Goal: Information Seeking & Learning: Learn about a topic

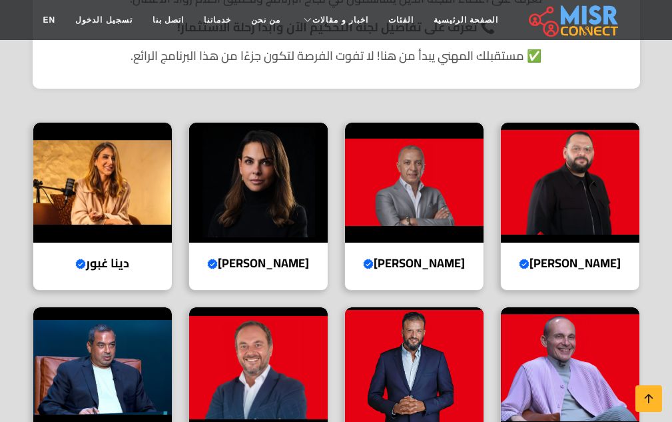
scroll to position [400, 0]
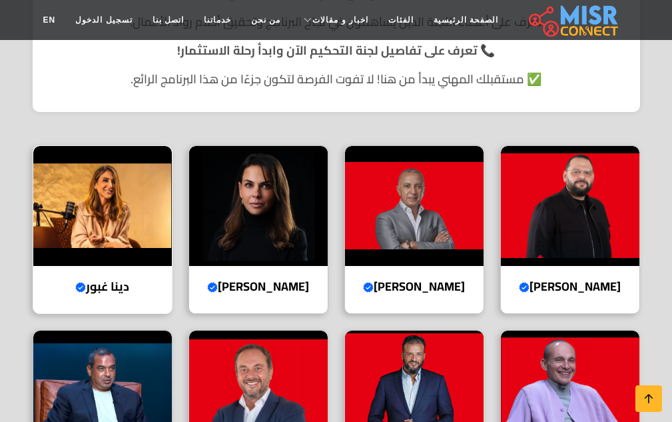
click at [124, 159] on img at bounding box center [102, 206] width 139 height 120
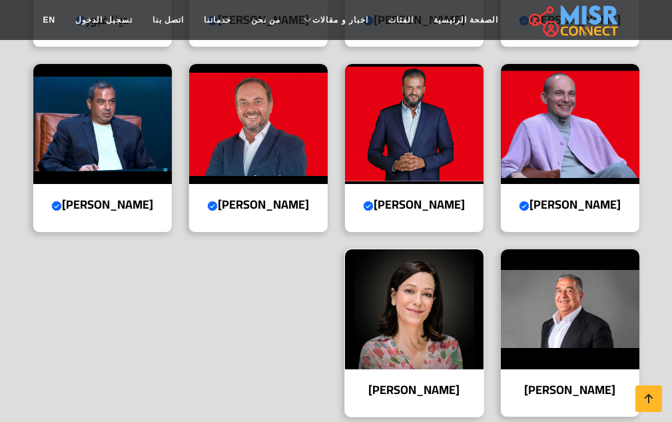
click at [400, 306] on img at bounding box center [414, 309] width 139 height 120
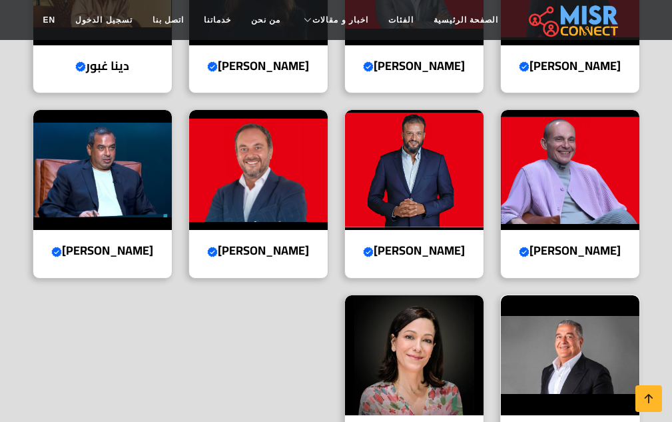
scroll to position [599, 0]
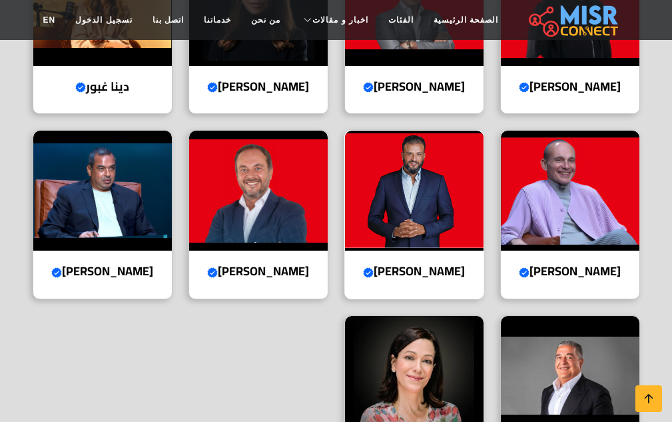
click at [427, 167] on img at bounding box center [414, 191] width 139 height 120
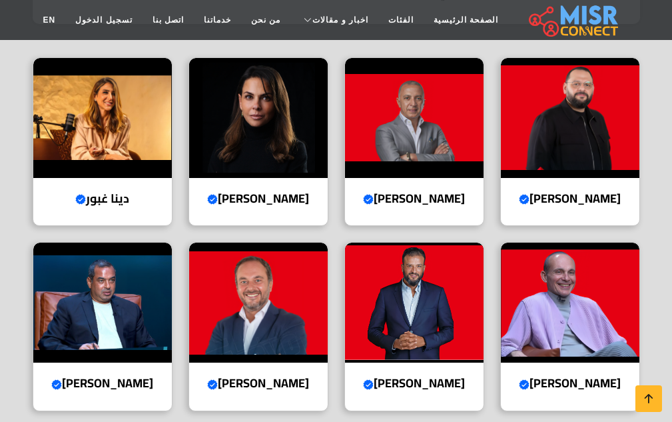
scroll to position [466, 0]
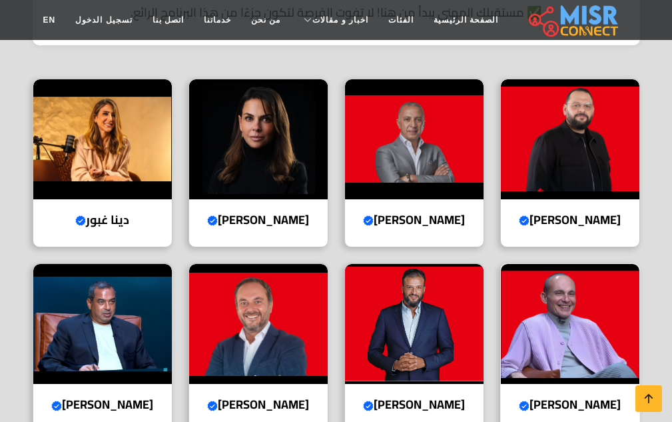
click at [591, 302] on img at bounding box center [570, 324] width 139 height 120
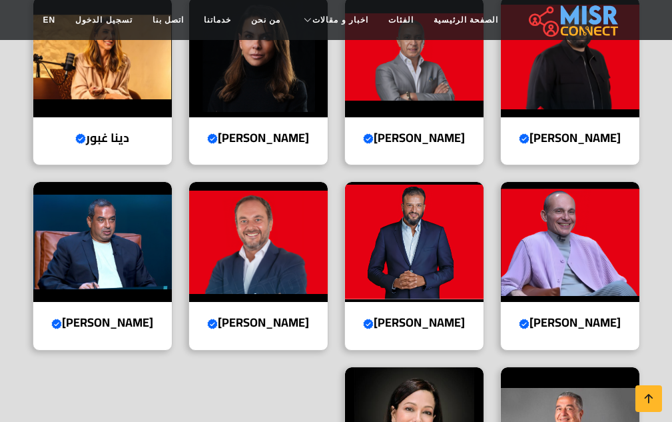
scroll to position [666, 0]
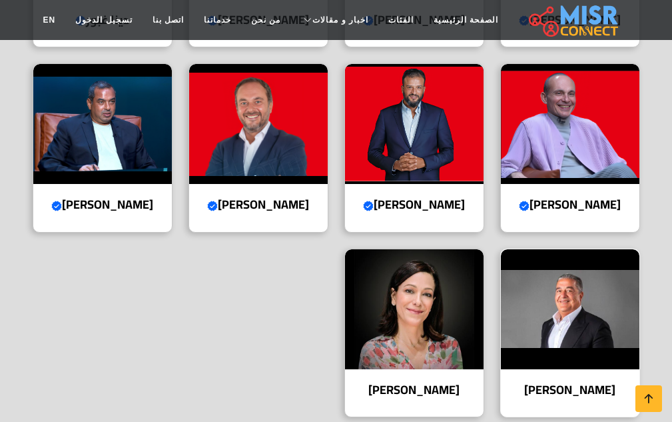
click at [571, 344] on img at bounding box center [570, 309] width 139 height 120
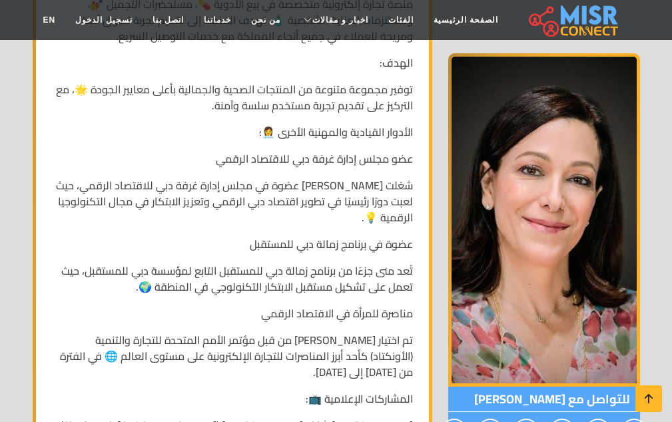
scroll to position [1132, 0]
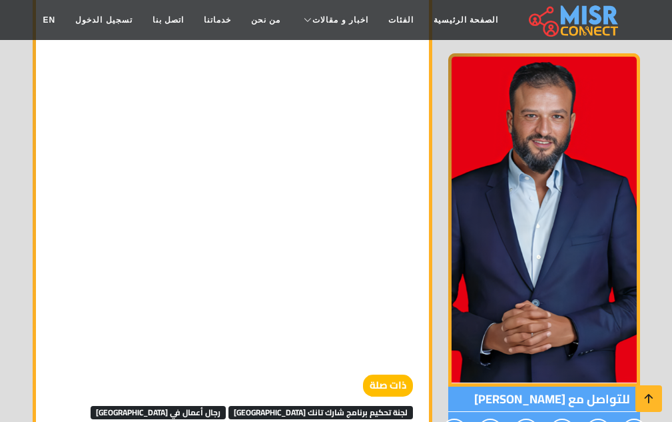
scroll to position [1798, 0]
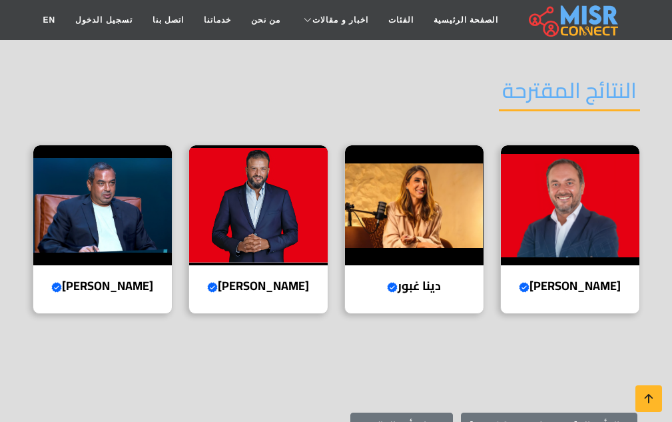
scroll to position [2131, 0]
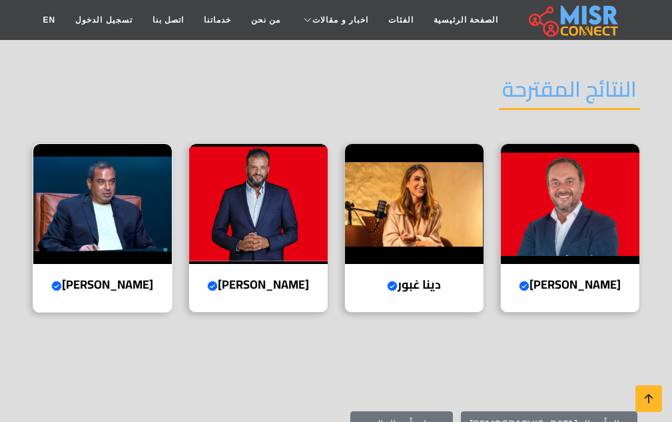
click at [105, 144] on img at bounding box center [102, 204] width 139 height 120
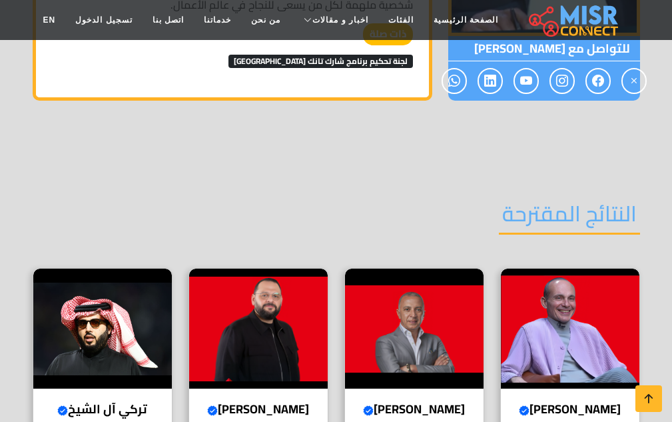
scroll to position [1732, 0]
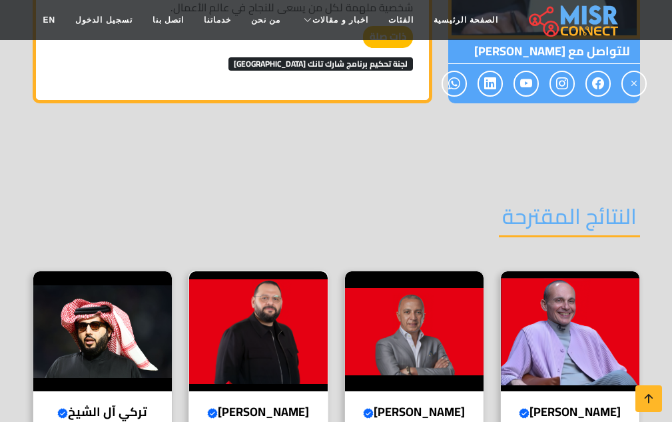
click at [250, 276] on img at bounding box center [258, 331] width 139 height 120
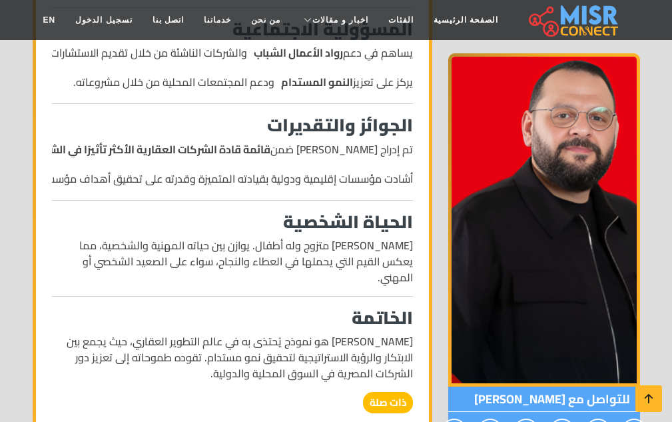
scroll to position [1265, 0]
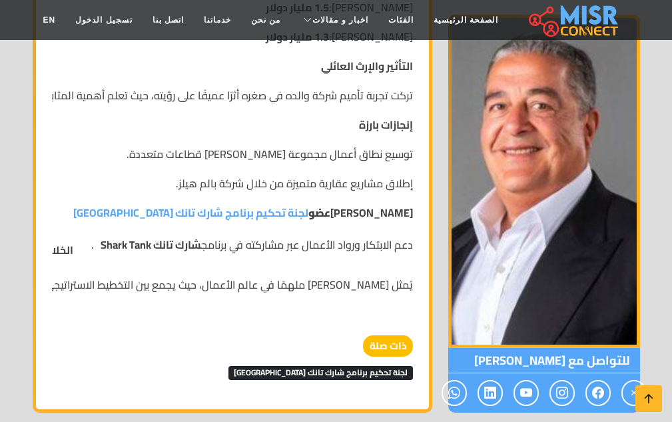
scroll to position [1399, 0]
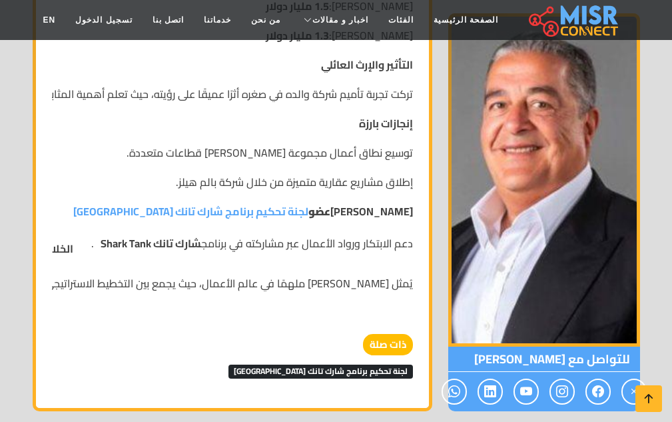
click at [24, 1] on header "الصفحة الرئيسية الفئات اخبار و مقالات أخبار الرياضة حوادث أخبار دينية اخبار طبي…" at bounding box center [336, 20] width 672 height 40
